Goal: Navigation & Orientation: Find specific page/section

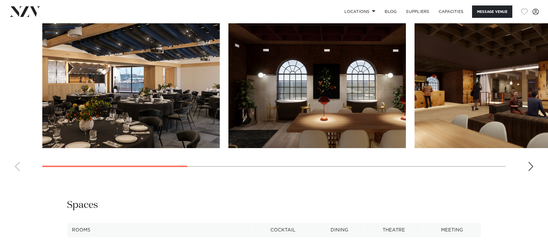
scroll to position [576, 0]
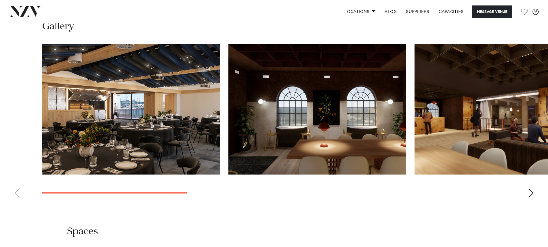
click at [530, 192] on div "Next slide" at bounding box center [531, 193] width 6 height 9
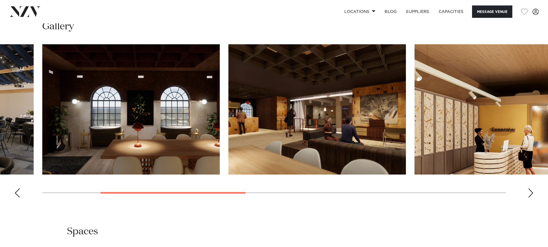
click at [530, 192] on div "Next slide" at bounding box center [531, 193] width 6 height 9
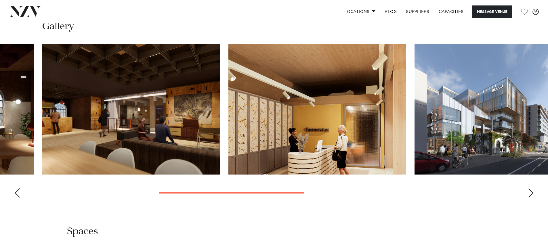
click at [530, 192] on div "Next slide" at bounding box center [531, 193] width 6 height 9
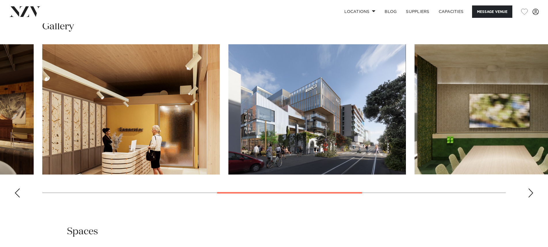
click at [530, 192] on div "Next slide" at bounding box center [531, 193] width 6 height 9
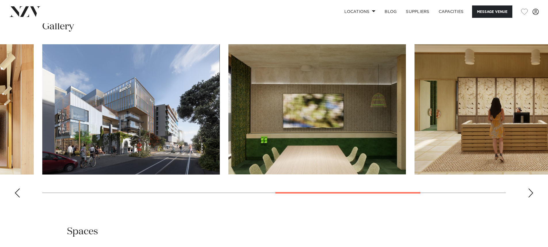
click at [530, 192] on div "Next slide" at bounding box center [531, 193] width 6 height 9
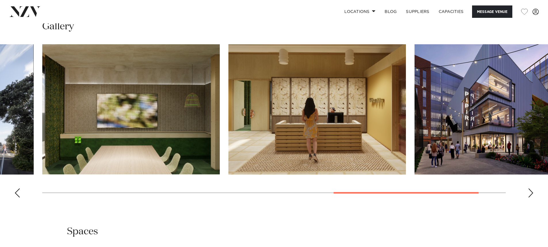
click at [530, 192] on div "Next slide" at bounding box center [531, 193] width 6 height 9
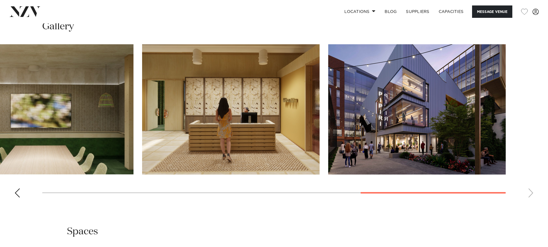
click at [532, 195] on swiper-container at bounding box center [274, 123] width 548 height 158
click at [530, 193] on swiper-container at bounding box center [274, 123] width 548 height 158
click at [532, 191] on swiper-container at bounding box center [274, 123] width 548 height 158
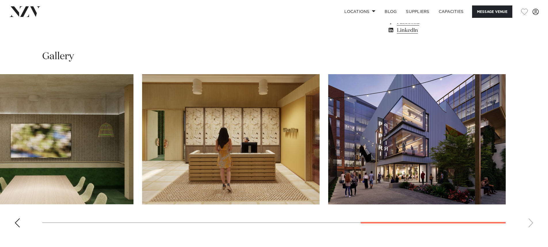
scroll to position [547, 0]
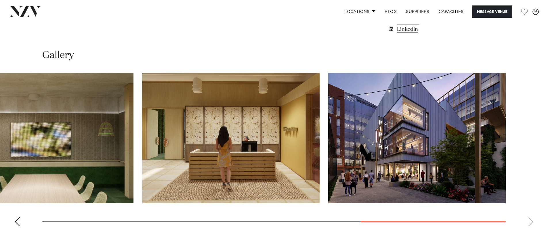
click at [17, 222] on div "Previous slide" at bounding box center [17, 221] width 6 height 9
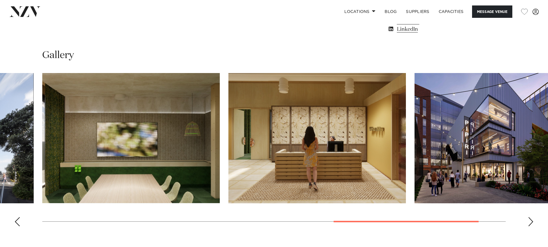
click at [17, 220] on div "Previous slide" at bounding box center [17, 221] width 6 height 9
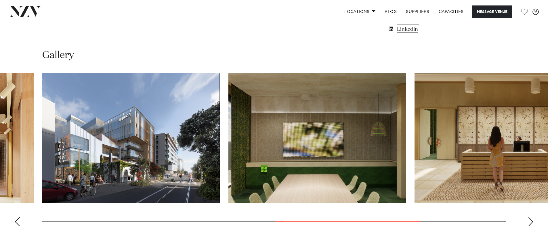
click at [17, 220] on div "Previous slide" at bounding box center [17, 221] width 6 height 9
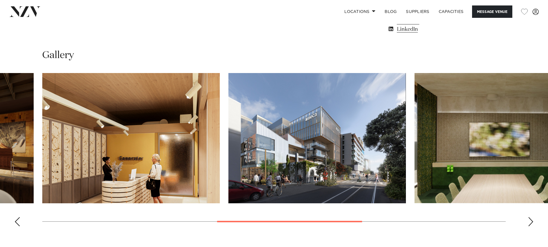
click at [17, 220] on div "Previous slide" at bounding box center [17, 221] width 6 height 9
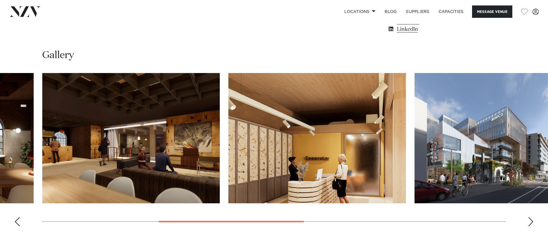
click at [17, 220] on div "Previous slide" at bounding box center [17, 221] width 6 height 9
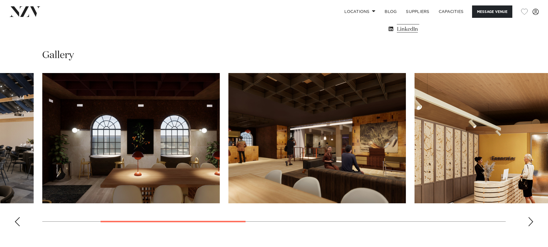
click at [18, 219] on div "Previous slide" at bounding box center [17, 221] width 6 height 9
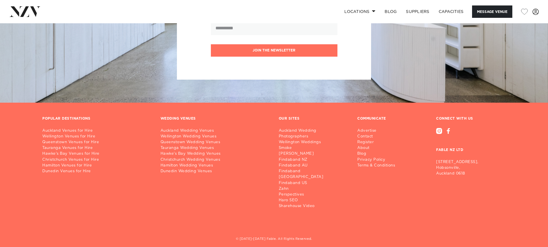
scroll to position [1306, 0]
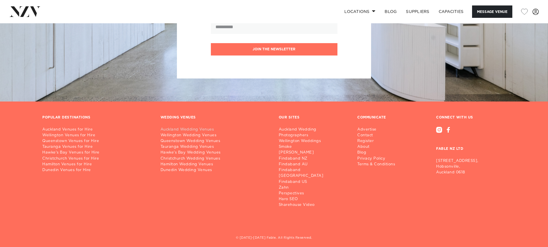
click at [185, 128] on link "Auckland Wedding Venues" at bounding box center [215, 130] width 109 height 6
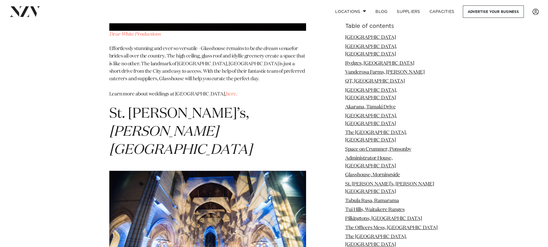
scroll to position [3482, 0]
